Goal: Task Accomplishment & Management: Manage account settings

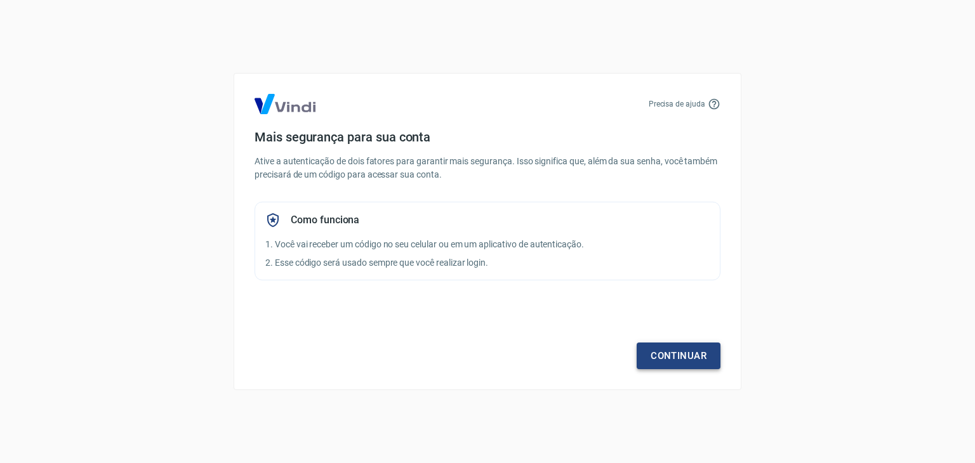
click at [677, 359] on link "Continuar" at bounding box center [678, 356] width 84 height 27
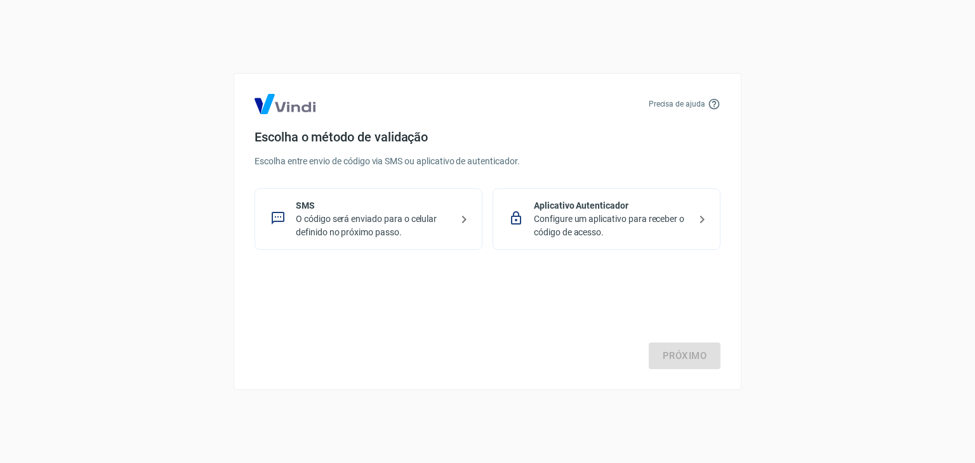
click at [624, 216] on p "Configure um aplicativo para receber o código de acesso." at bounding box center [611, 226] width 155 height 27
click at [676, 359] on link "Próximo" at bounding box center [684, 356] width 72 height 27
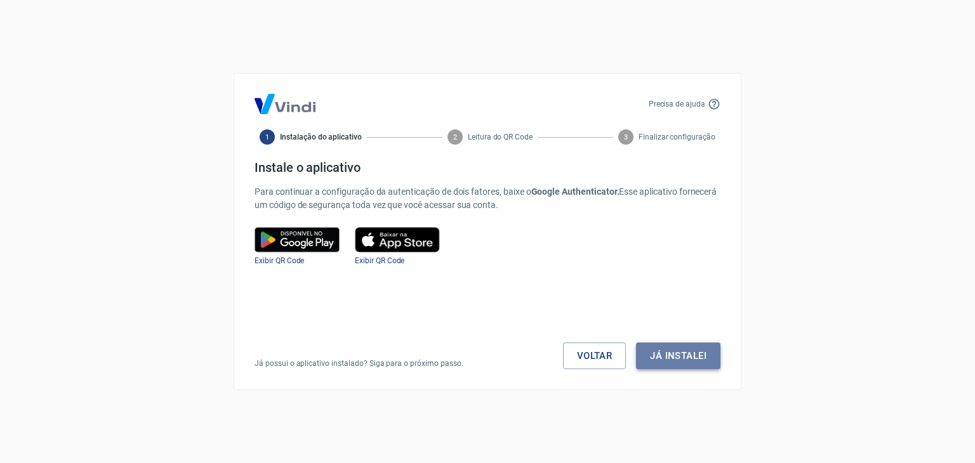
click at [657, 356] on button "Já instalei" at bounding box center [678, 356] width 84 height 27
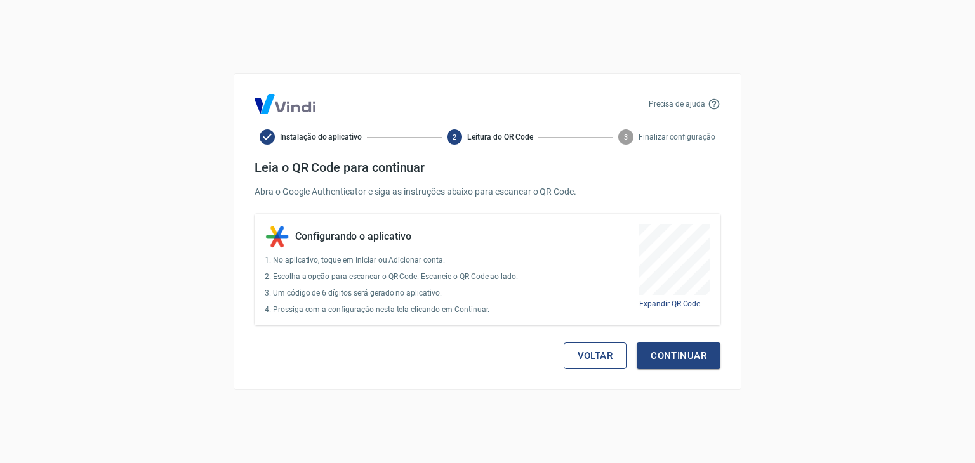
click at [586, 355] on button "Voltar" at bounding box center [594, 356] width 63 height 27
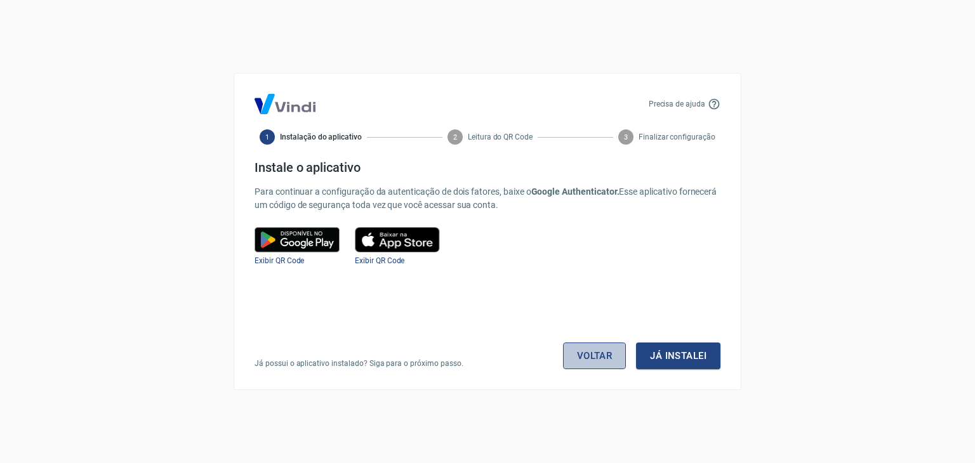
click at [588, 364] on link "Voltar" at bounding box center [594, 356] width 63 height 27
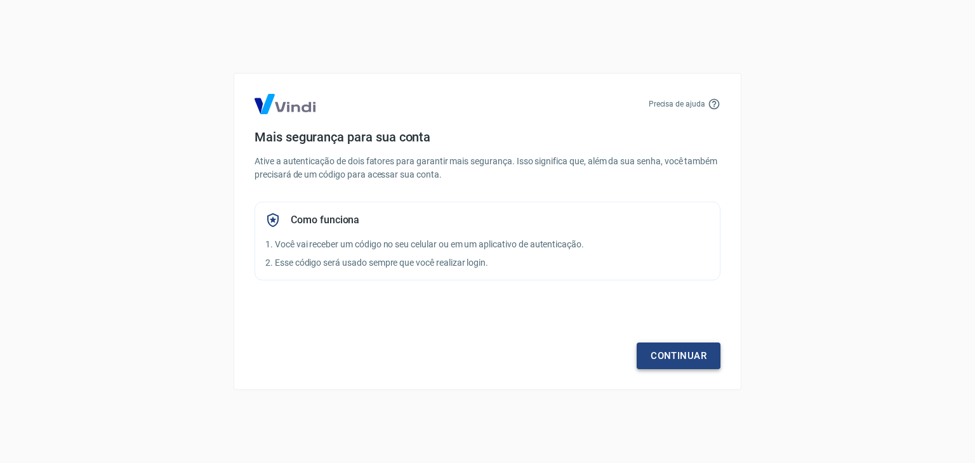
click at [691, 360] on link "Continuar" at bounding box center [678, 356] width 84 height 27
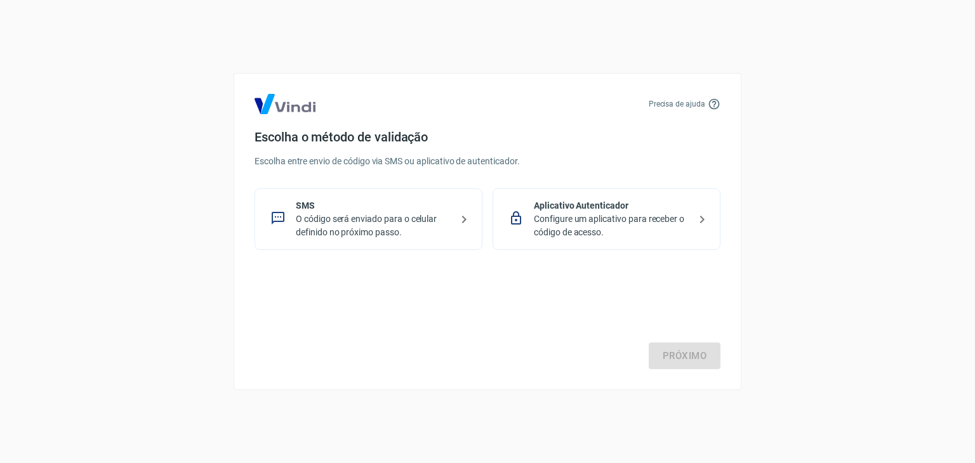
click at [370, 218] on p "O código será enviado para o celular definido no próximo passo." at bounding box center [373, 226] width 155 height 27
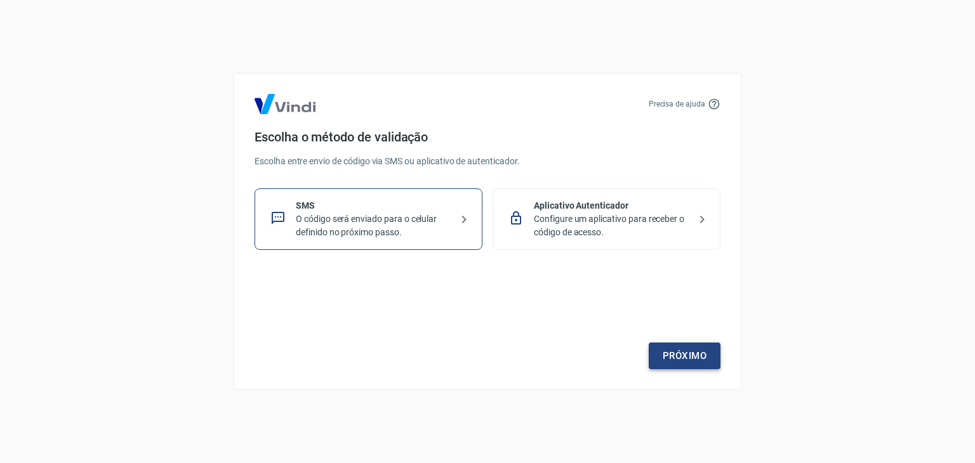
click at [683, 356] on link "Próximo" at bounding box center [684, 356] width 72 height 27
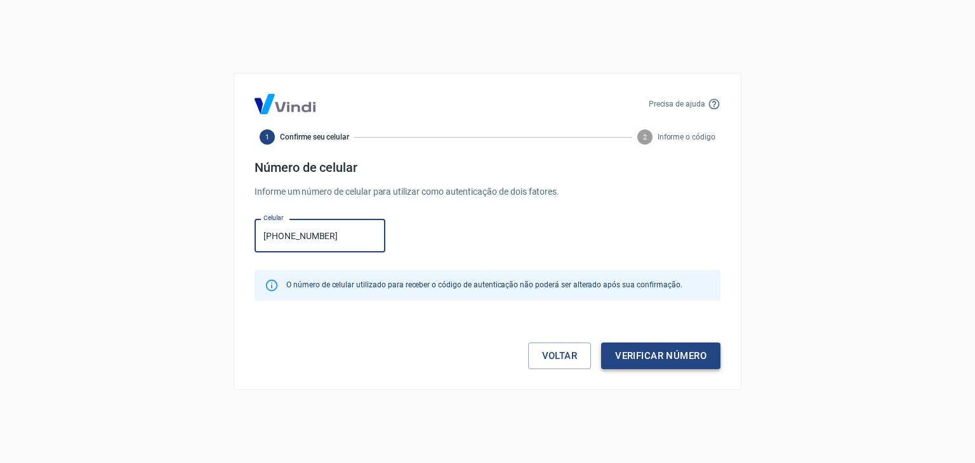
type input "(43) 98818-7474"
click at [685, 363] on button "Verificar número" at bounding box center [660, 356] width 119 height 27
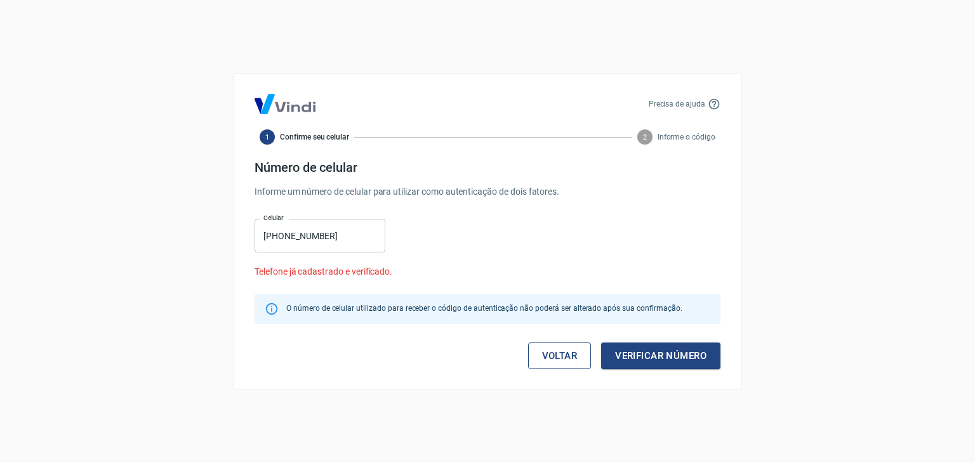
click at [563, 362] on link "Voltar" at bounding box center [559, 356] width 63 height 27
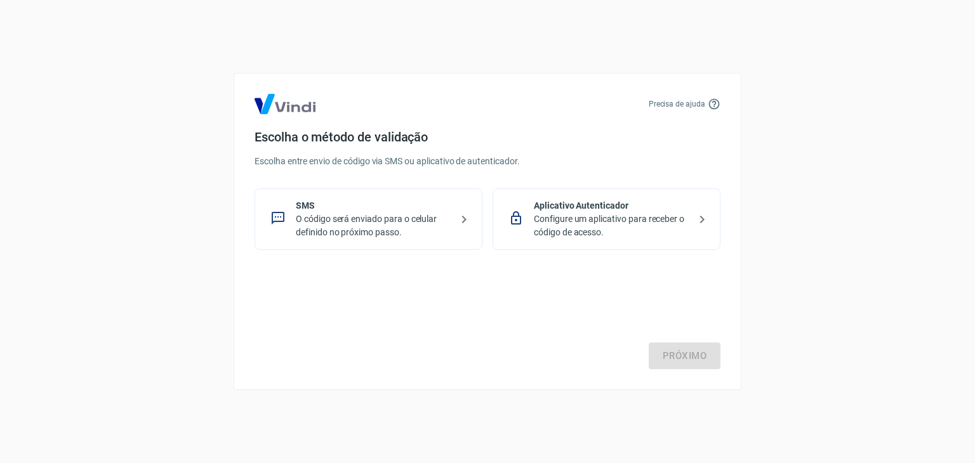
click at [458, 280] on div "Próximo" at bounding box center [487, 317] width 466 height 104
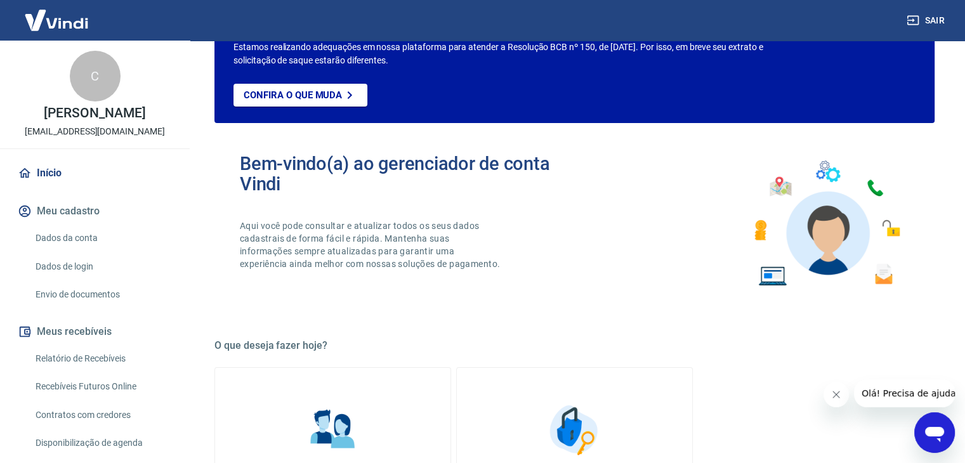
scroll to position [190, 0]
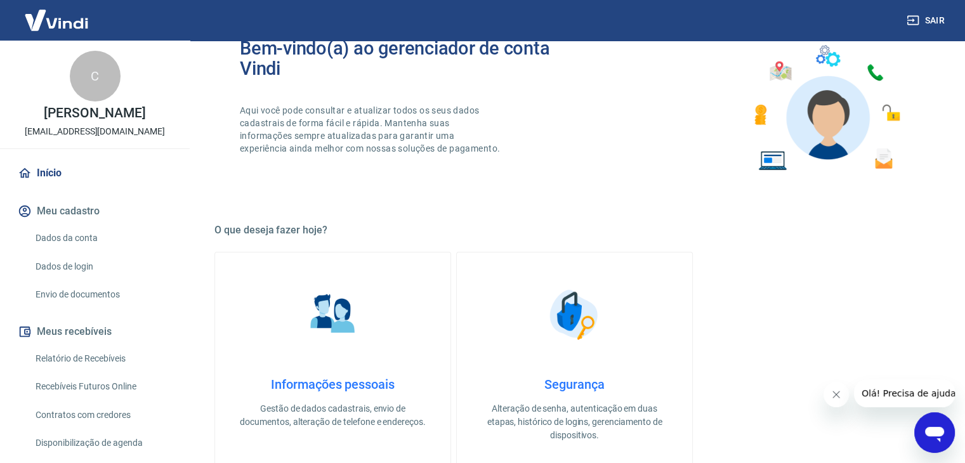
click at [89, 209] on button "Meu cadastro" at bounding box center [94, 211] width 159 height 28
click at [94, 237] on link "Dados da conta" at bounding box center [102, 238] width 144 height 26
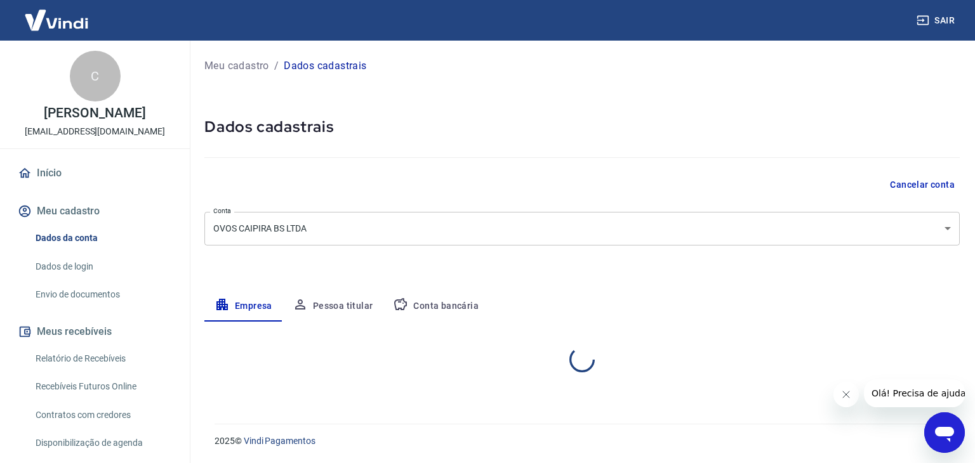
select select "TO"
select select "business"
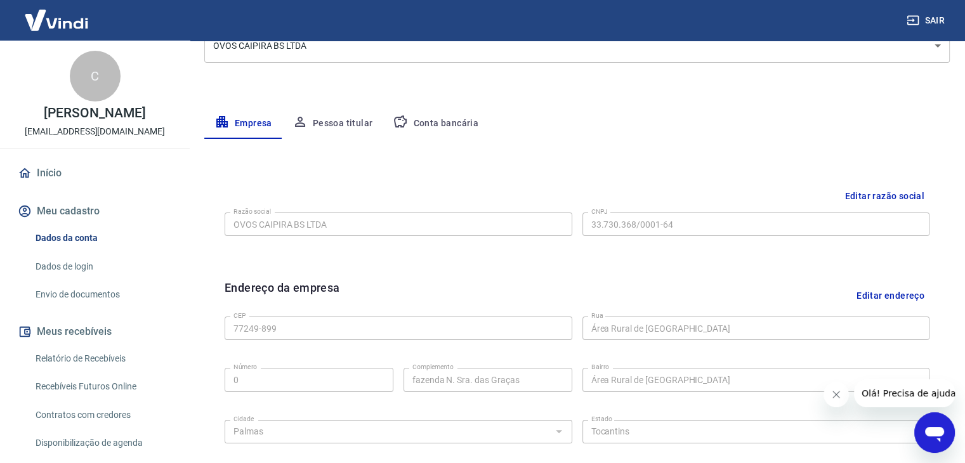
scroll to position [190, 0]
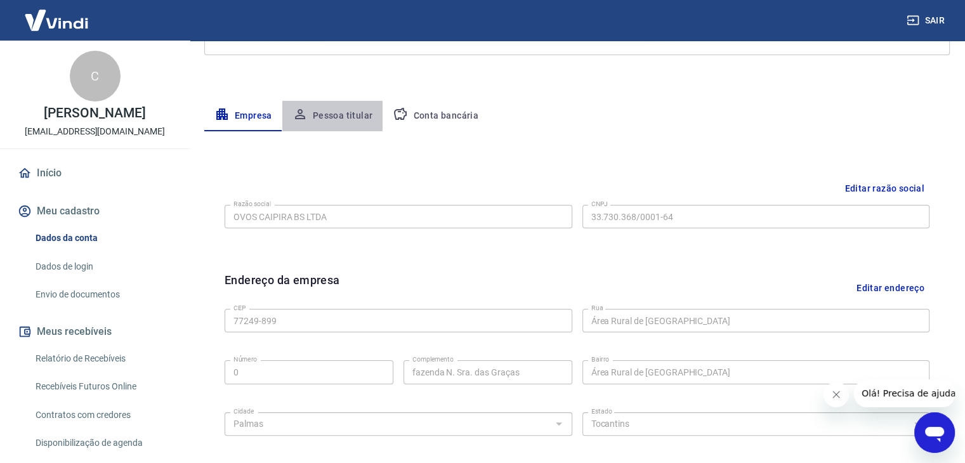
click at [332, 118] on button "Pessoa titular" at bounding box center [332, 116] width 101 height 30
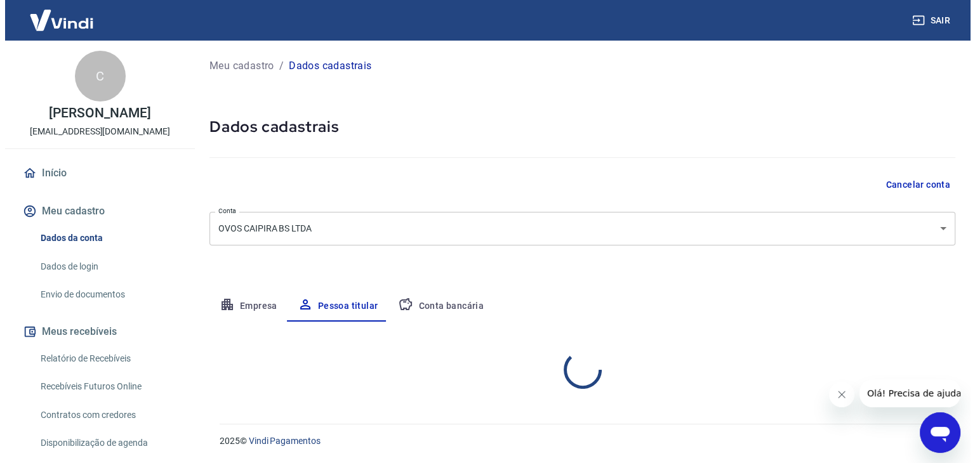
scroll to position [0, 0]
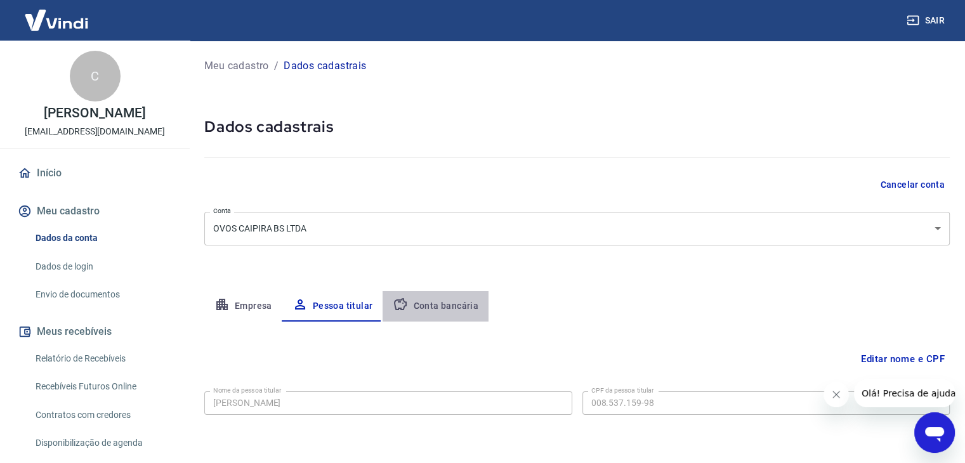
click at [457, 310] on button "Conta bancária" at bounding box center [436, 306] width 106 height 30
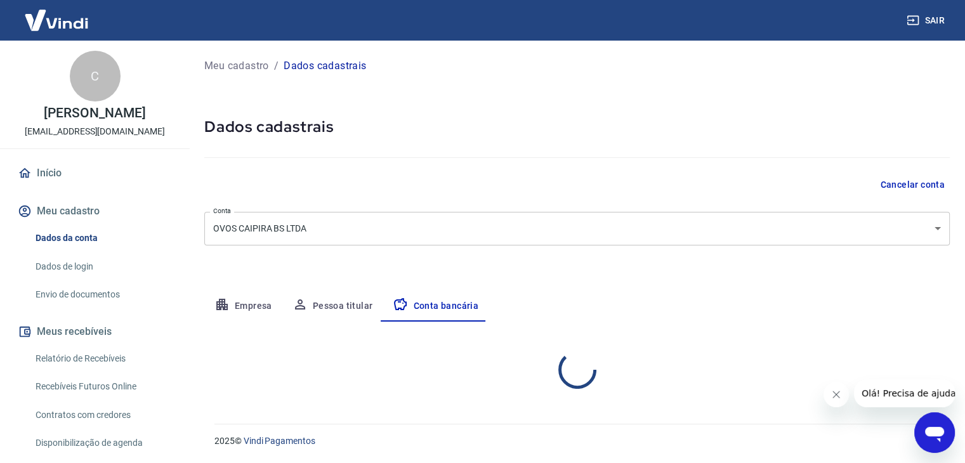
select select "1"
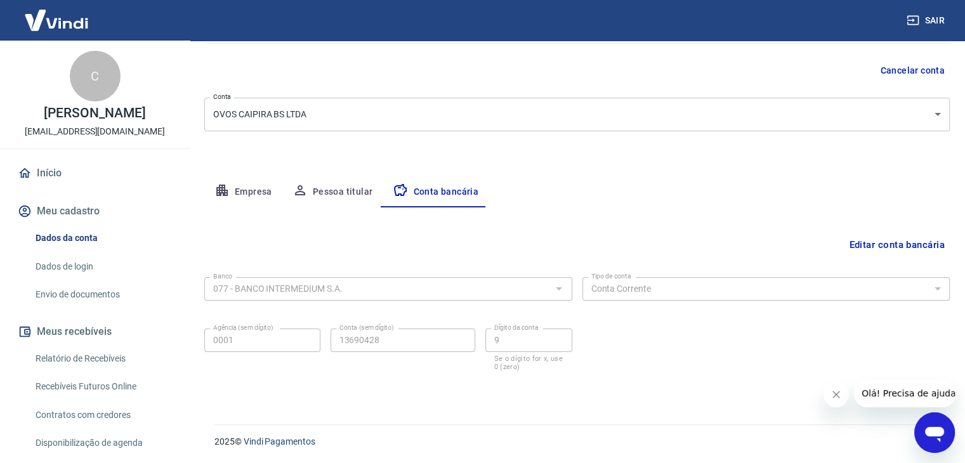
scroll to position [114, 0]
click at [79, 270] on link "Dados de login" at bounding box center [102, 267] width 144 height 26
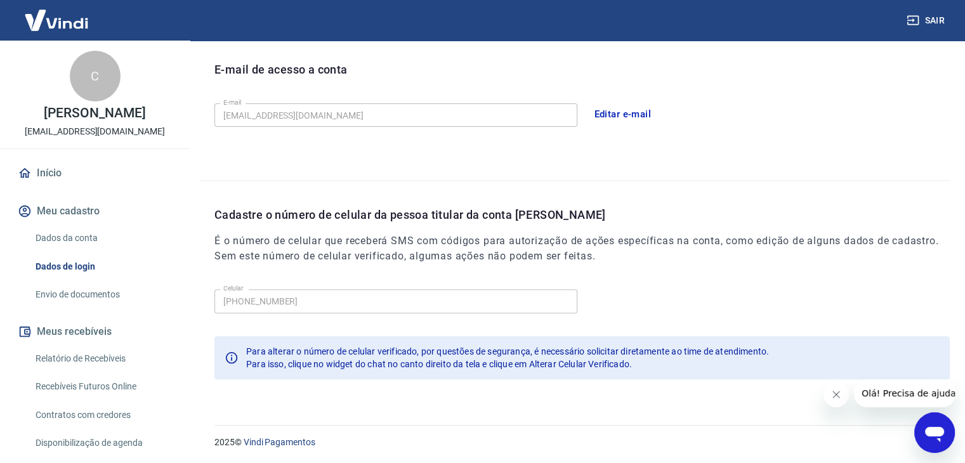
click at [69, 294] on link "Envio de documentos" at bounding box center [102, 295] width 144 height 26
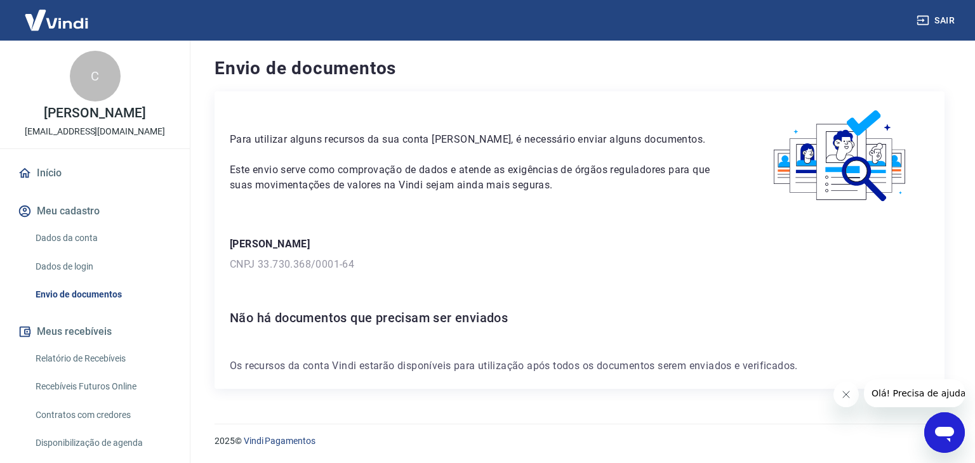
click at [946, 430] on icon "Abrir janela de mensagens" at bounding box center [944, 434] width 19 height 15
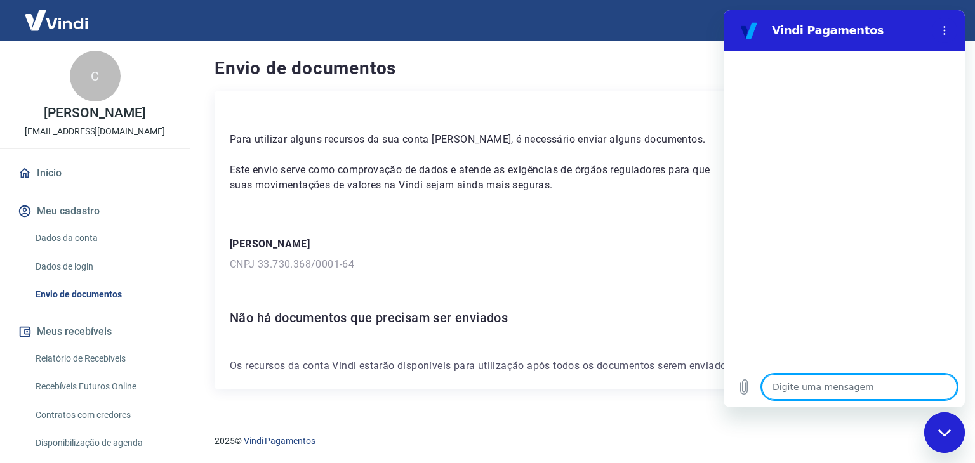
type textarea "o"
type textarea "x"
type textarea "ol"
type textarea "x"
type textarea "ola"
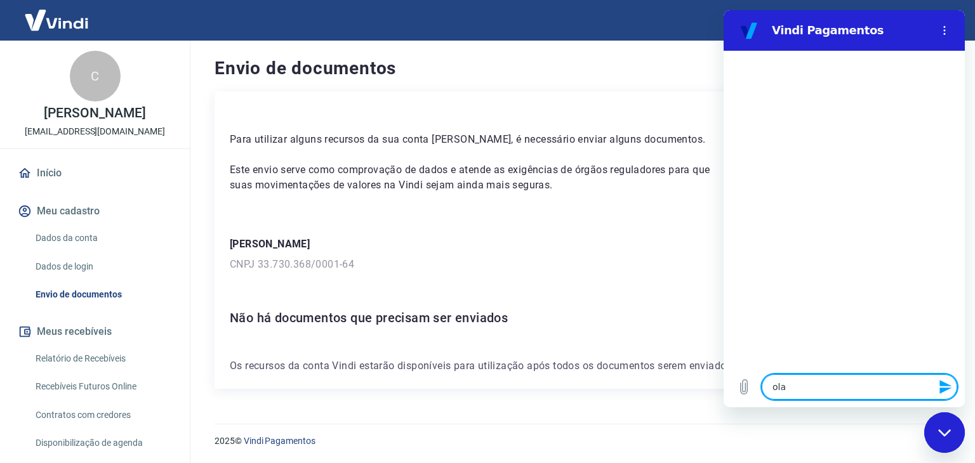
type textarea "x"
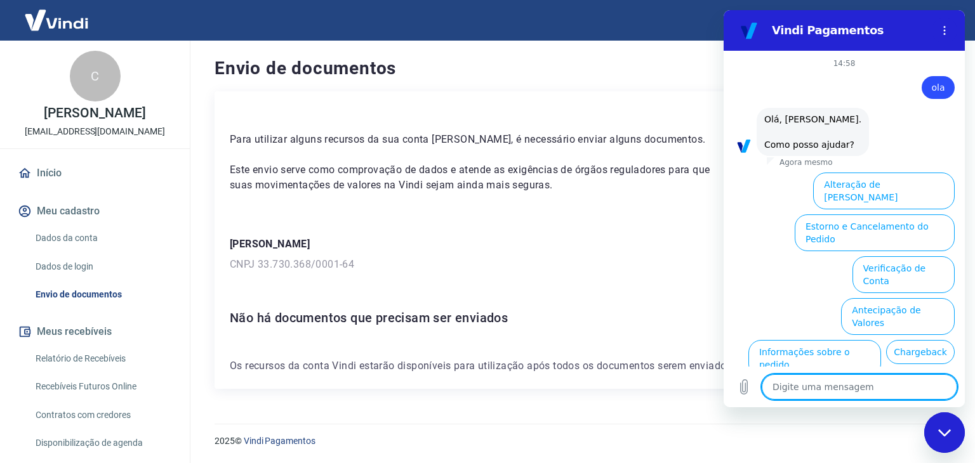
scroll to position [64, 0]
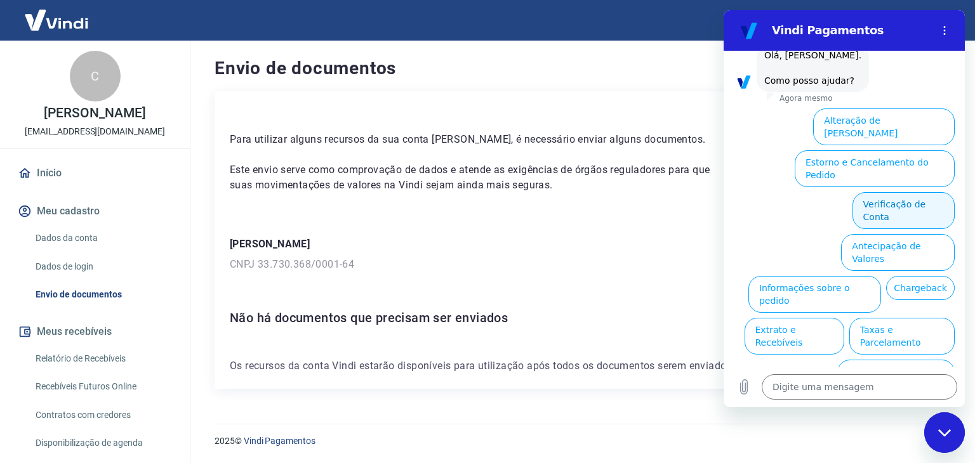
click at [918, 192] on button "Verificação de Conta" at bounding box center [903, 210] width 102 height 37
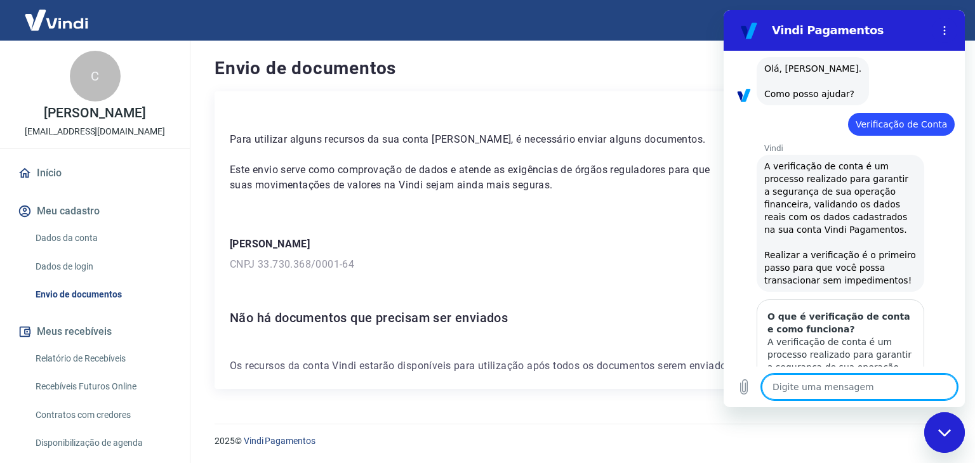
scroll to position [192, 0]
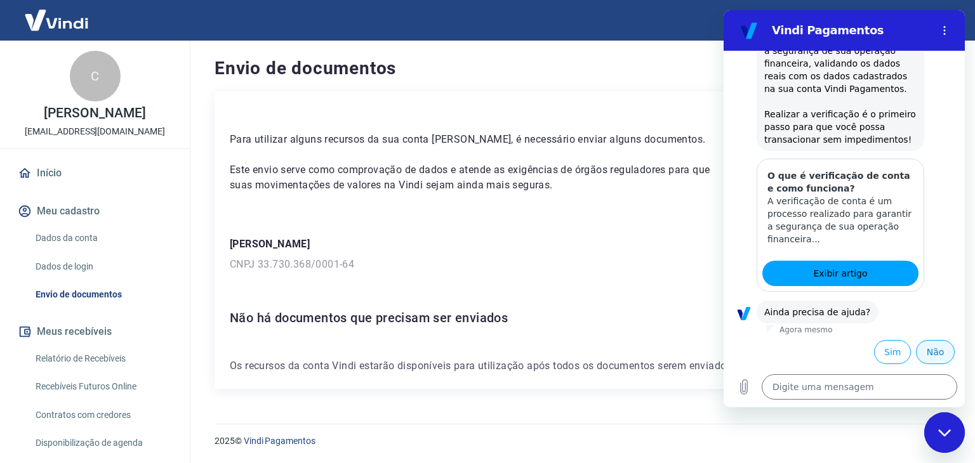
click at [918, 358] on button "Não" at bounding box center [935, 352] width 39 height 24
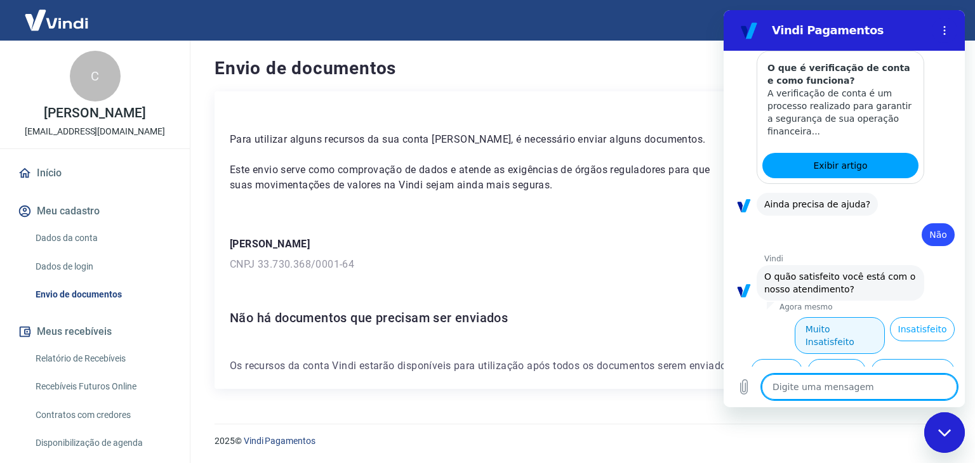
scroll to position [306, 0]
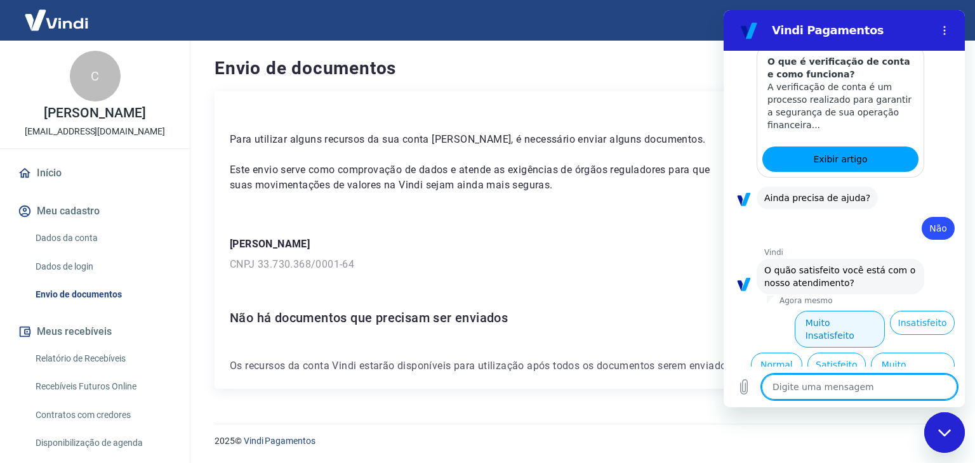
click at [857, 323] on button "Muito Insatisfeito" at bounding box center [839, 329] width 91 height 37
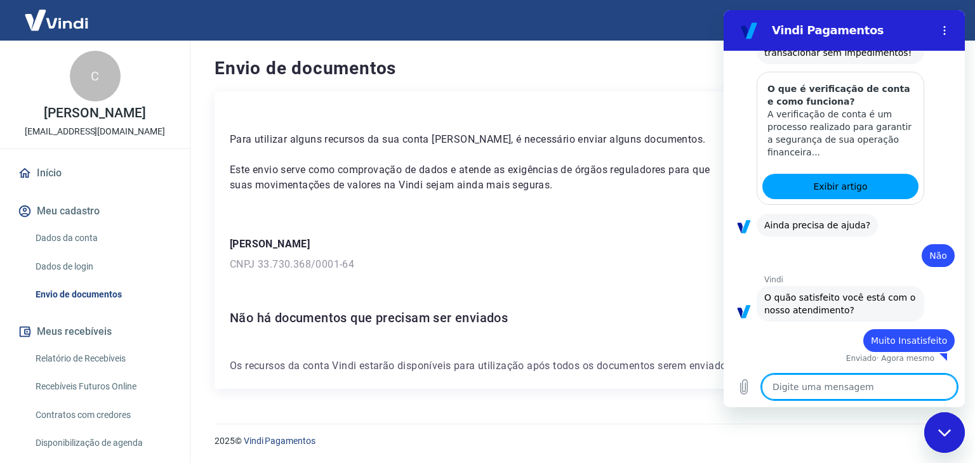
type textarea "x"
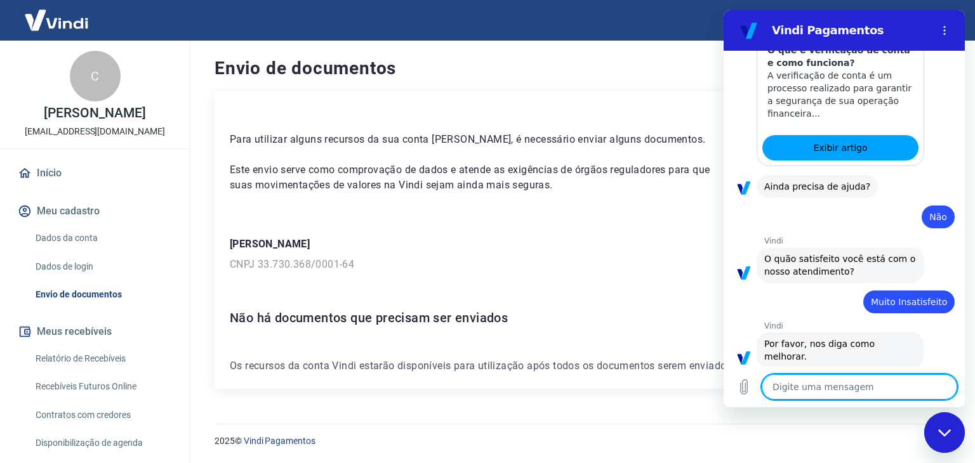
scroll to position [320, 0]
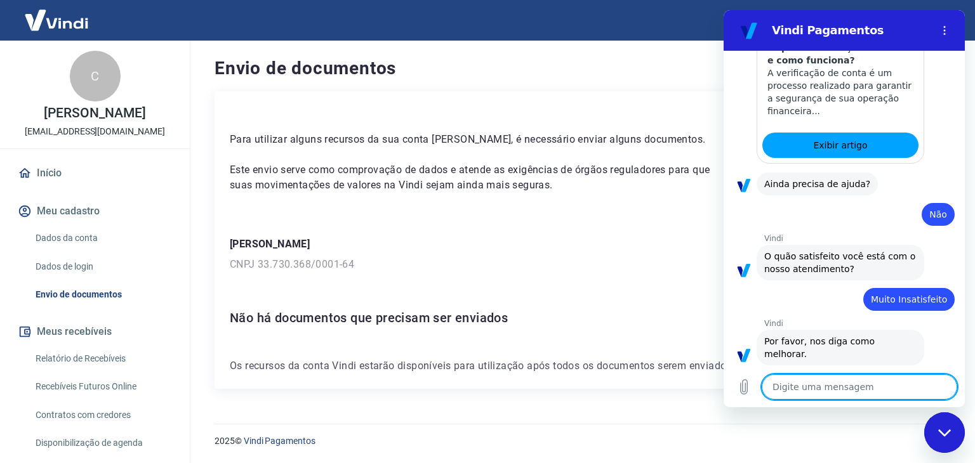
click at [826, 396] on textarea at bounding box center [858, 386] width 195 height 25
type textarea "d"
type textarea "x"
type textarea "de"
type textarea "x"
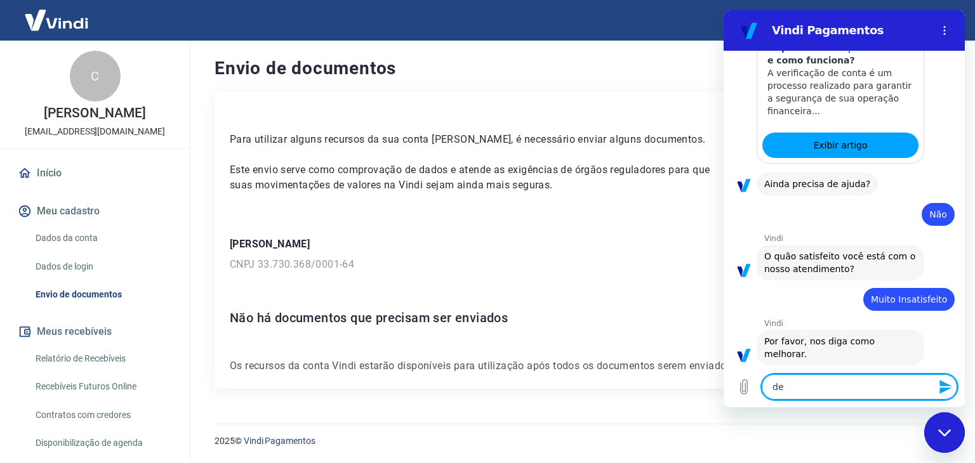
type textarea "des"
type textarea "x"
type textarea "desc"
type textarea "x"
type textarea "descu"
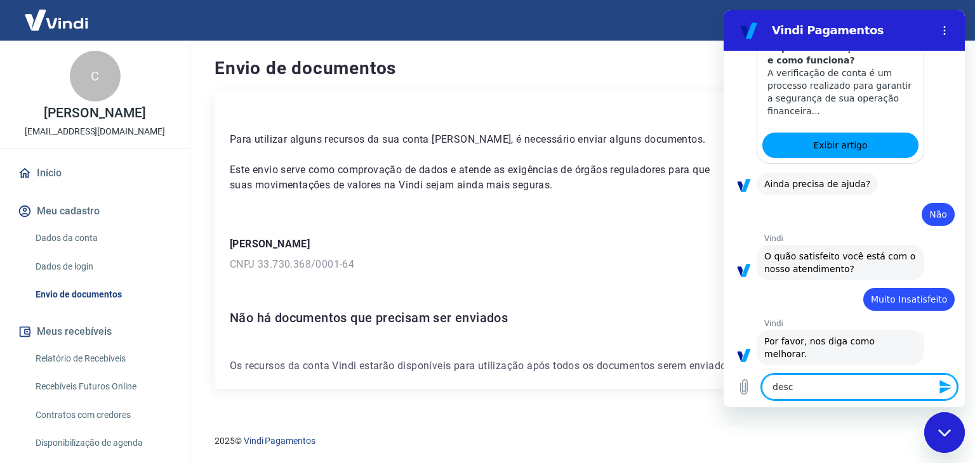
type textarea "x"
type textarea "descul"
type textarea "x"
type textarea "desculp"
type textarea "x"
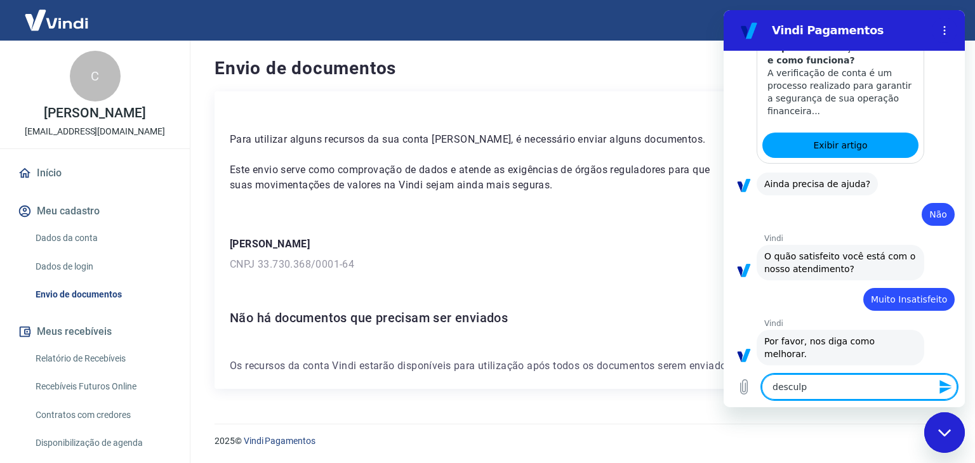
type textarea "desculpe"
type textarea "x"
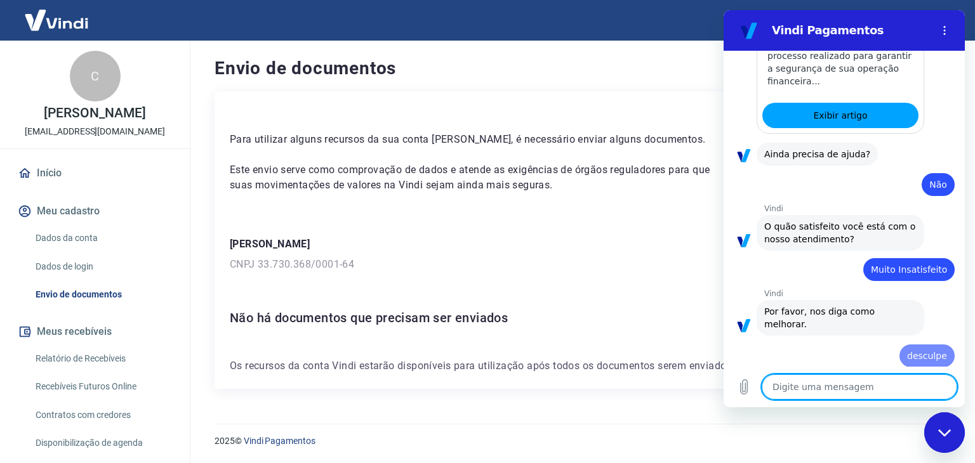
type textarea "f"
type textarea "x"
type textarea "fa"
type textarea "x"
type textarea "fal"
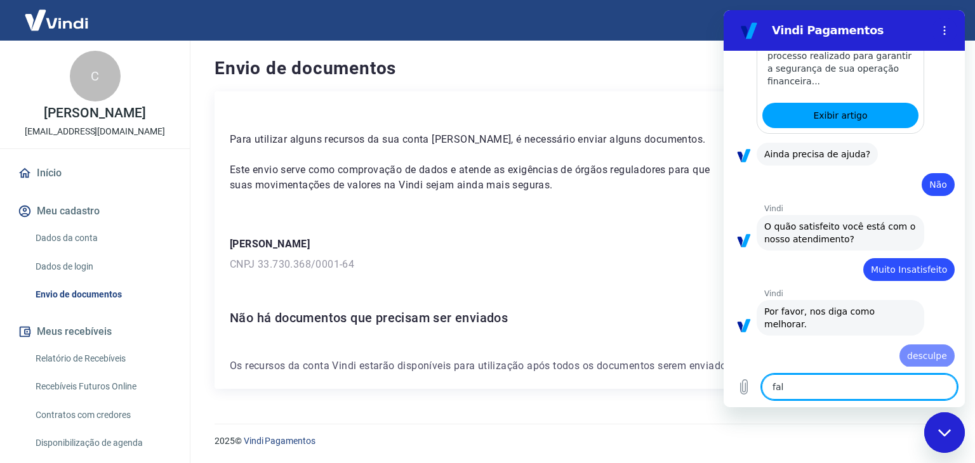
type textarea "x"
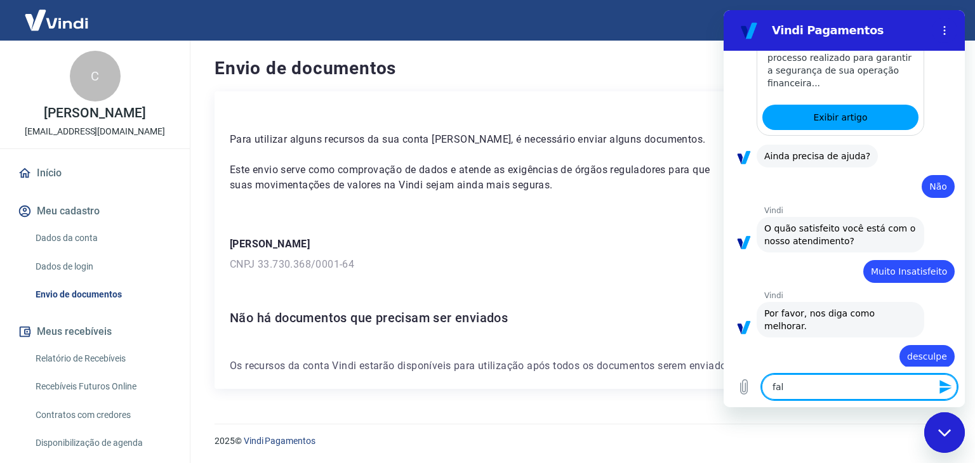
type textarea "fale"
type textarea "x"
type textarea "falei"
type textarea "x"
type textarea "falei"
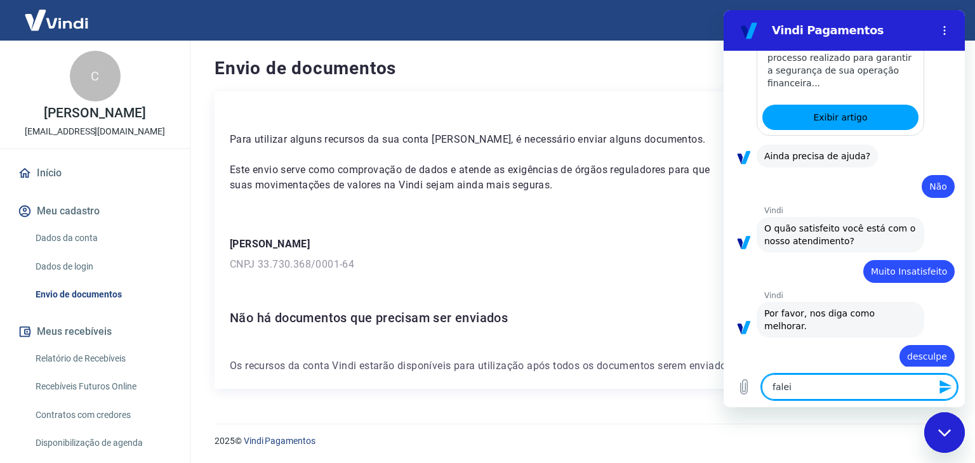
type textarea "x"
type textarea "falei e"
type textarea "x"
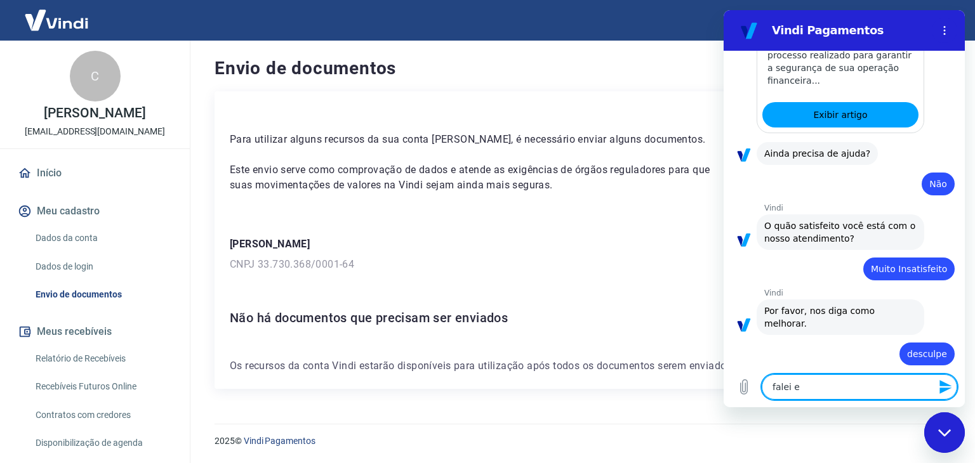
type textarea "falei er"
type textarea "x"
type textarea "falei err"
type textarea "x"
type textarea "falei erra"
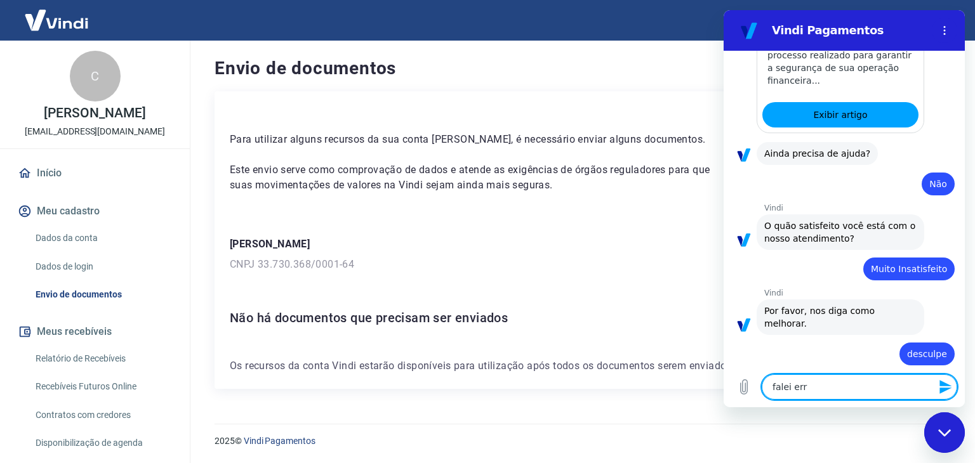
type textarea "x"
type textarea "falei errad"
type textarea "x"
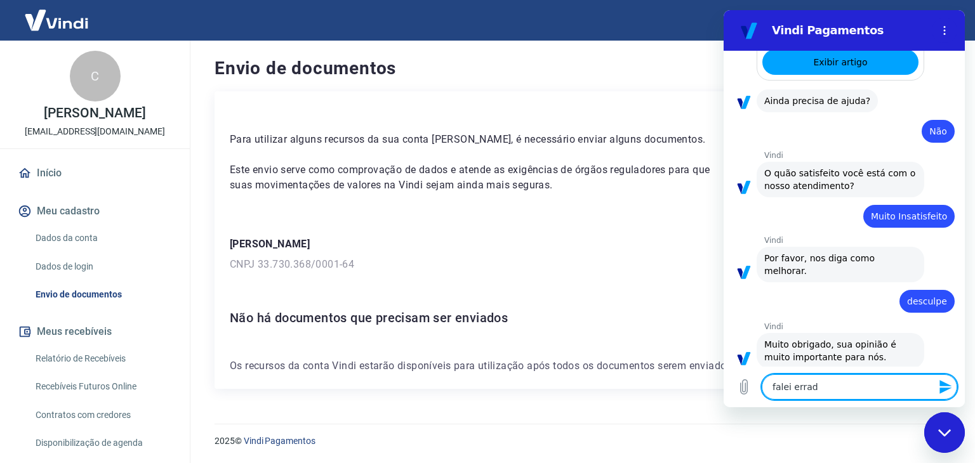
type textarea "falei errado"
type textarea "x"
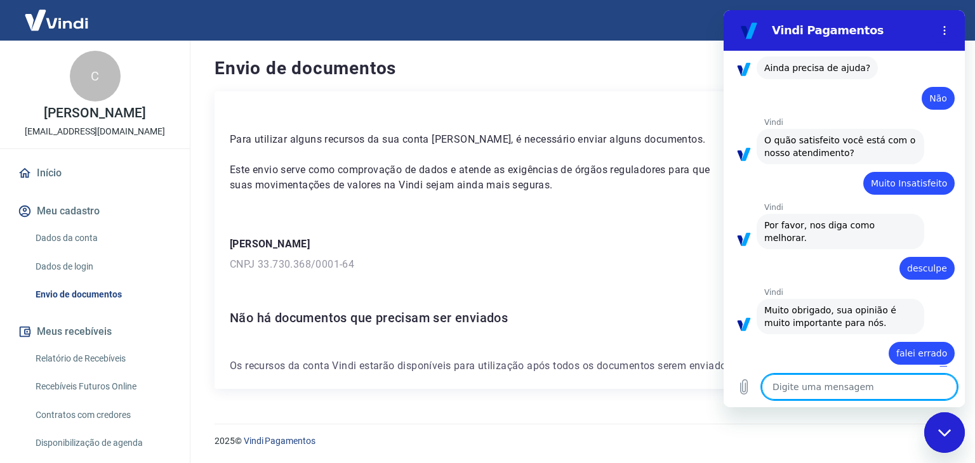
type textarea "x"
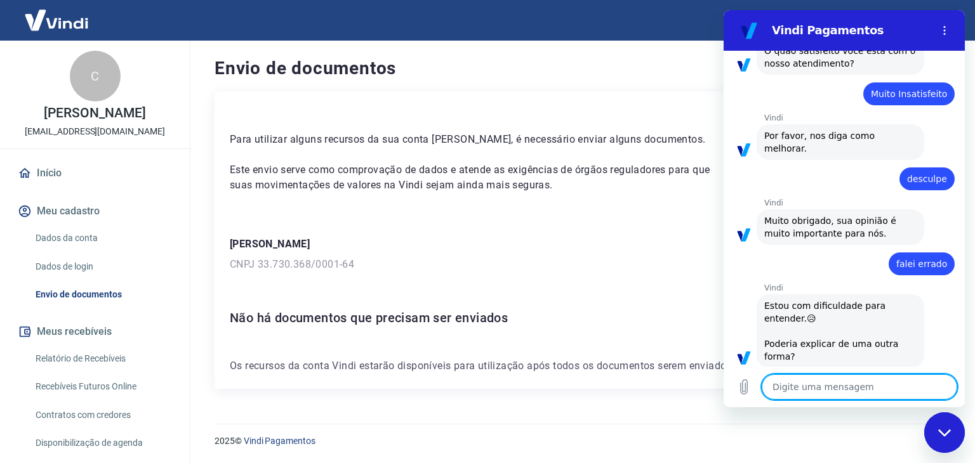
scroll to position [528, 0]
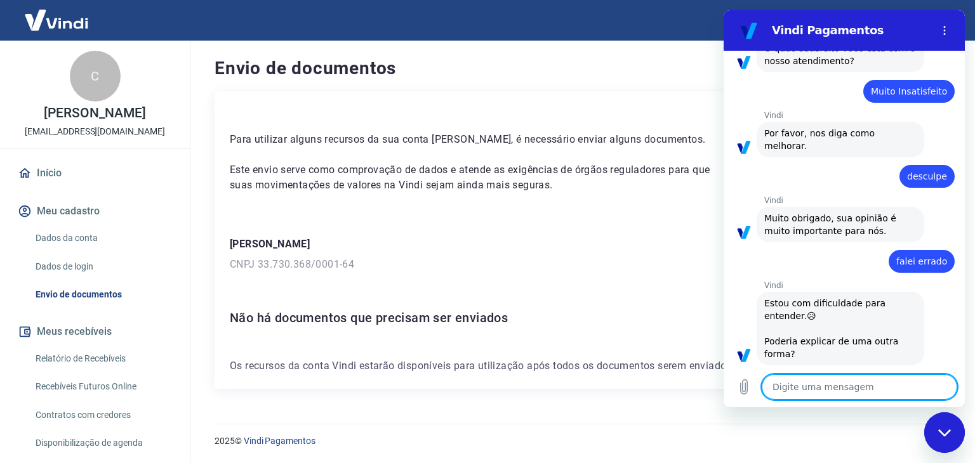
type textarea "e"
type textarea "x"
type textarea "es"
type textarea "x"
type textarea "eso"
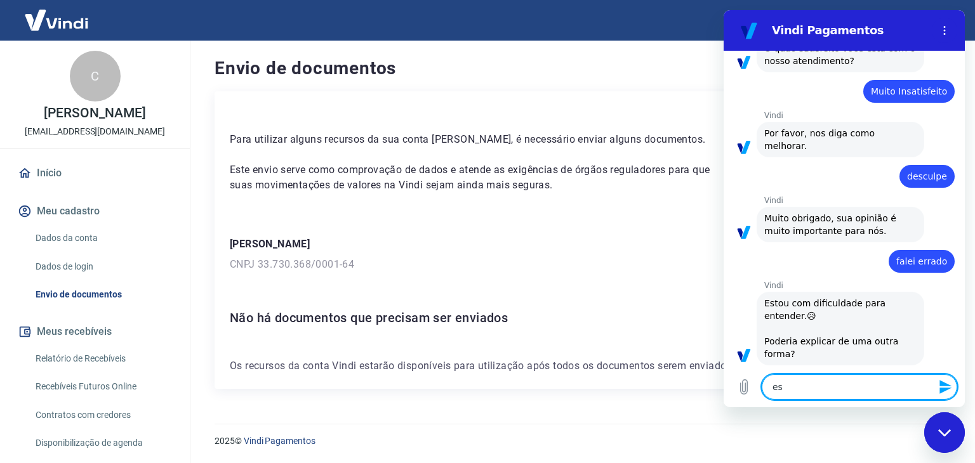
type textarea "x"
type textarea "esou"
type textarea "x"
type textarea "esou"
type textarea "x"
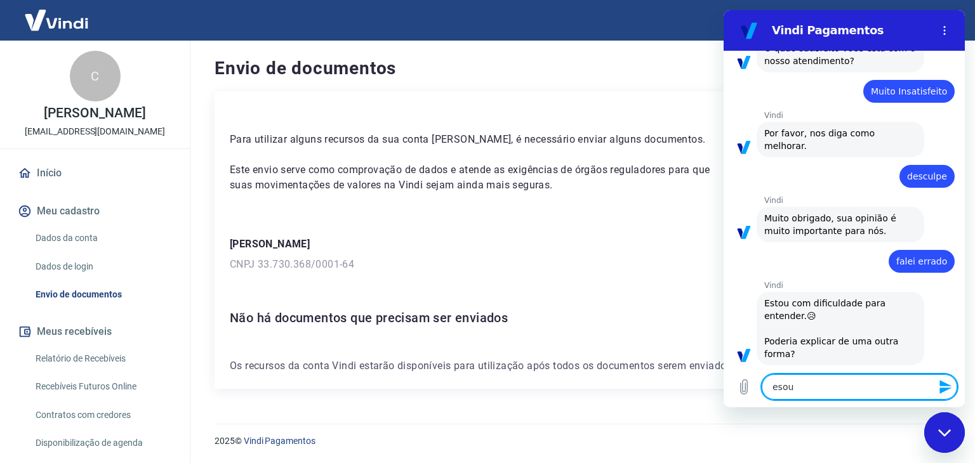
type textarea "esou"
type textarea "x"
type textarea "eso"
type textarea "x"
type textarea "es"
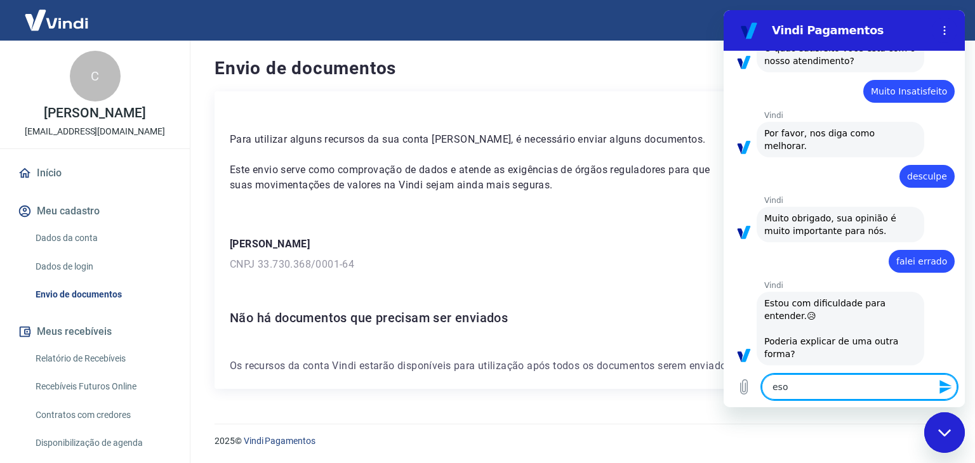
type textarea "x"
type textarea "e"
type textarea "x"
type textarea "s"
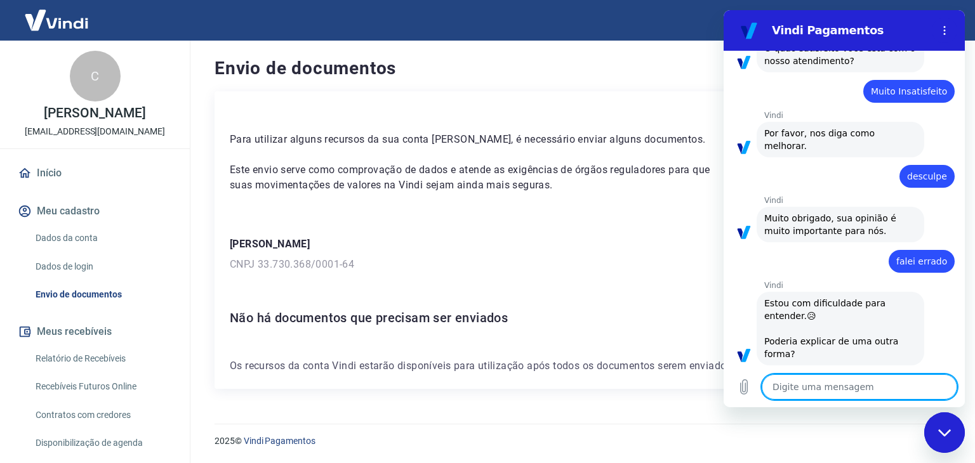
type textarea "x"
type textarea "sa"
type textarea "x"
type textarea "sat"
type textarea "x"
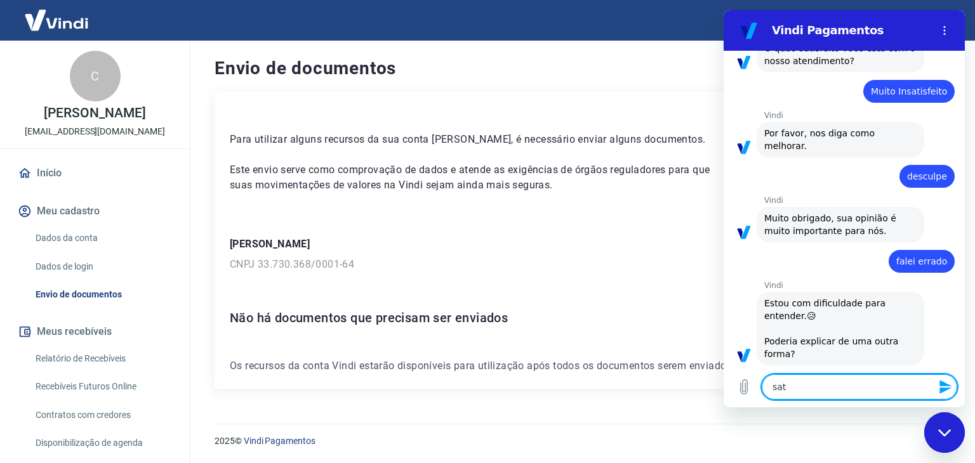
type textarea "sati"
type textarea "x"
type textarea "satis"
type textarea "x"
type textarea "satisf"
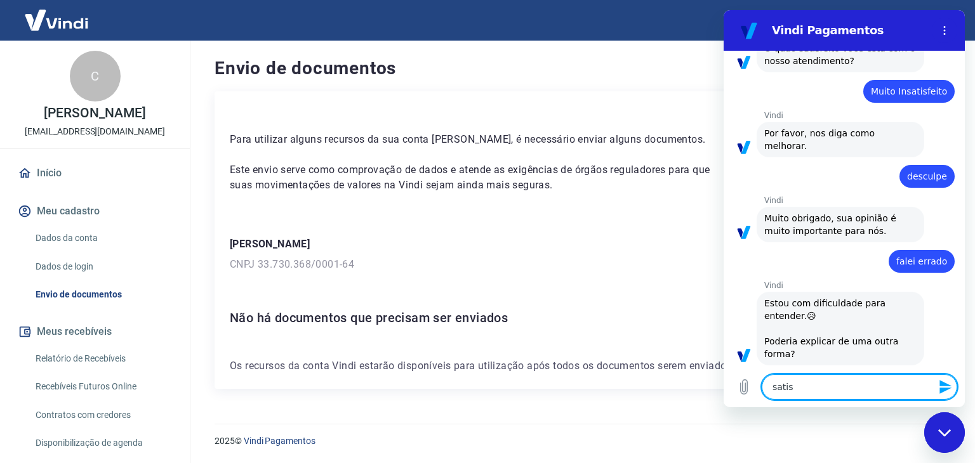
type textarea "x"
type textarea "satisfe"
type textarea "x"
type textarea "satisfei"
type textarea "x"
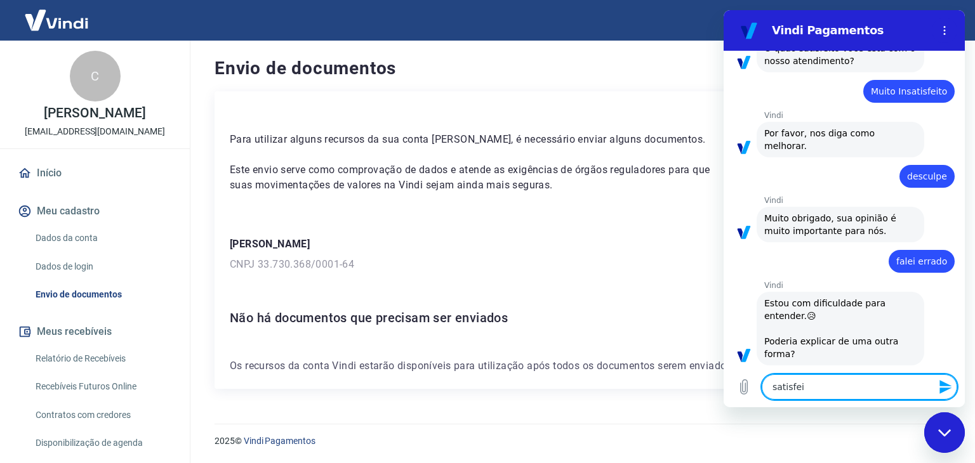
type textarea "satisfeit"
type textarea "x"
type textarea "satisfeita"
type textarea "x"
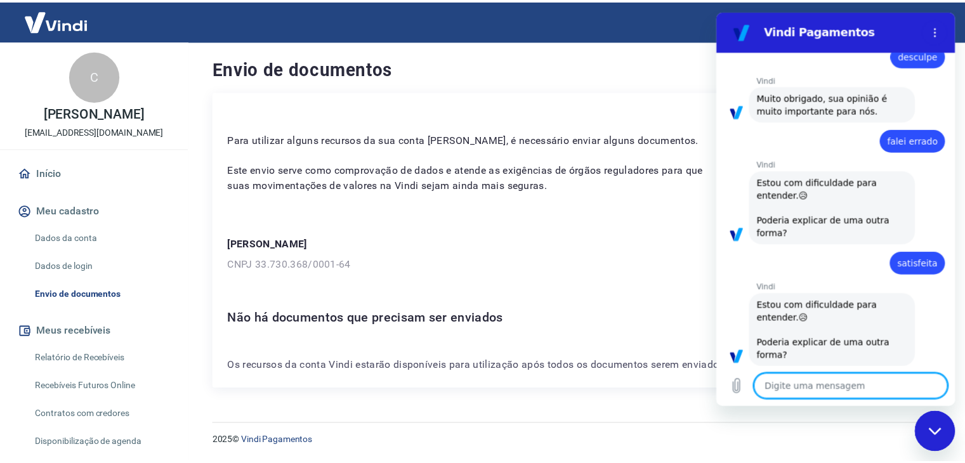
scroll to position [652, 0]
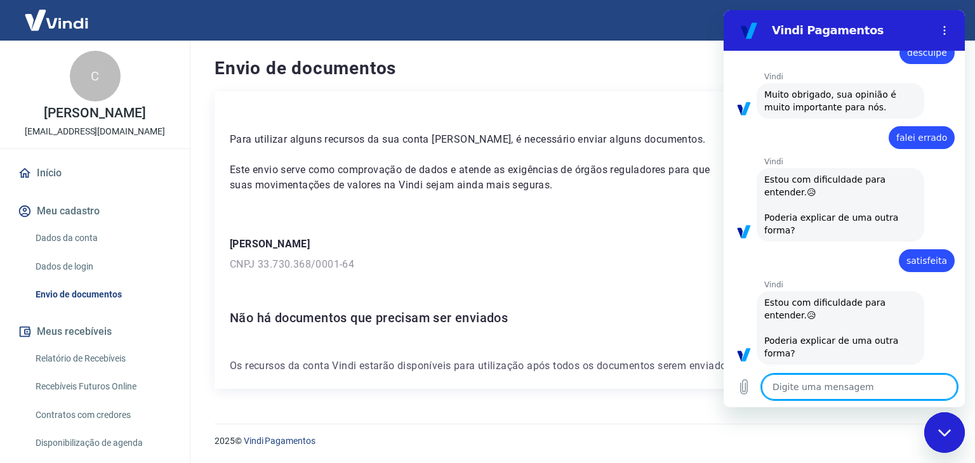
click at [937, 437] on div "Fechar janela de mensagens" at bounding box center [944, 433] width 38 height 38
type textarea "x"
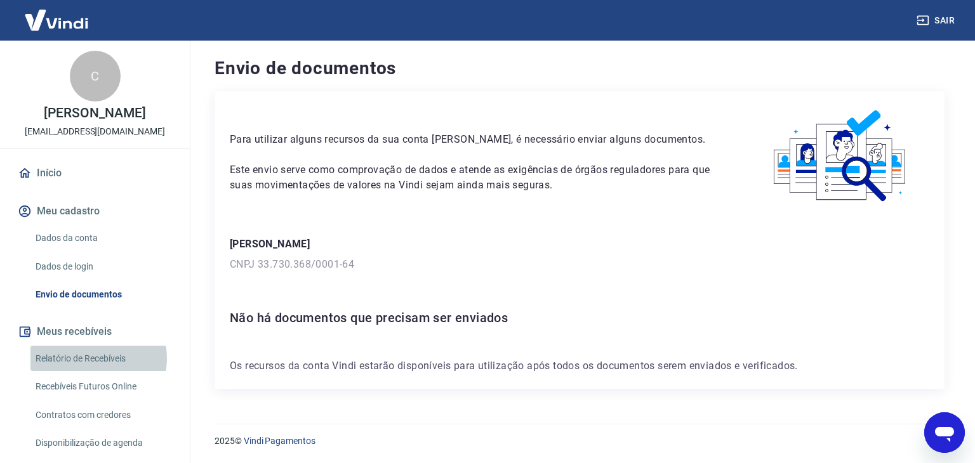
click at [98, 358] on link "Relatório de Recebíveis" at bounding box center [102, 359] width 144 height 26
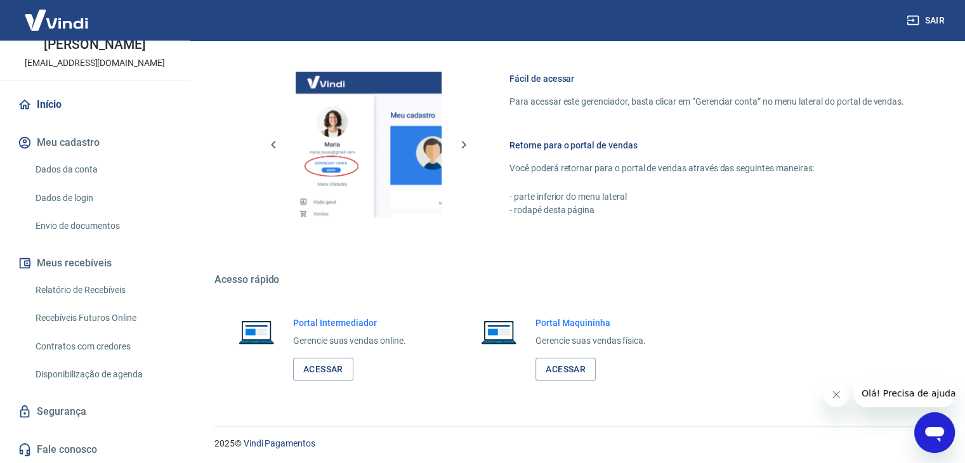
scroll to position [670, 0]
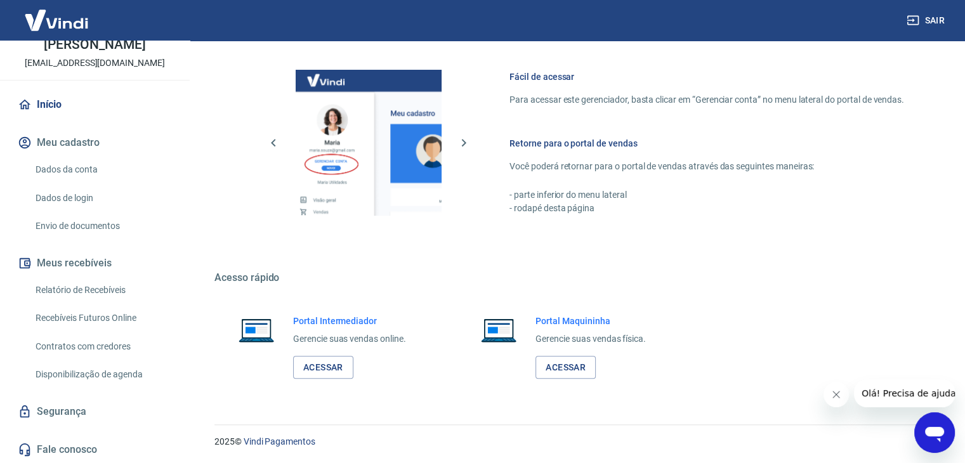
click at [61, 447] on link "Fale conosco" at bounding box center [94, 450] width 159 height 28
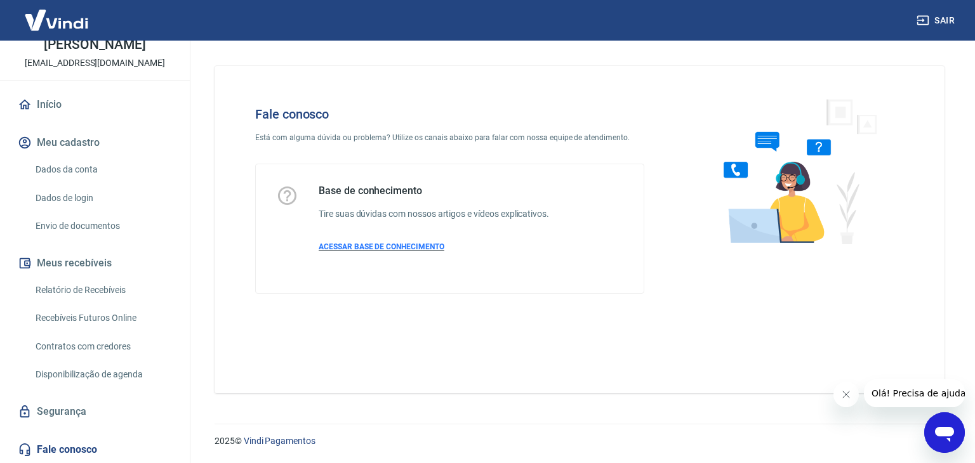
click at [371, 251] on p "ACESSAR BASE DE CONHECIMENTO" at bounding box center [434, 246] width 230 height 11
